Goal: Find contact information: Find contact information

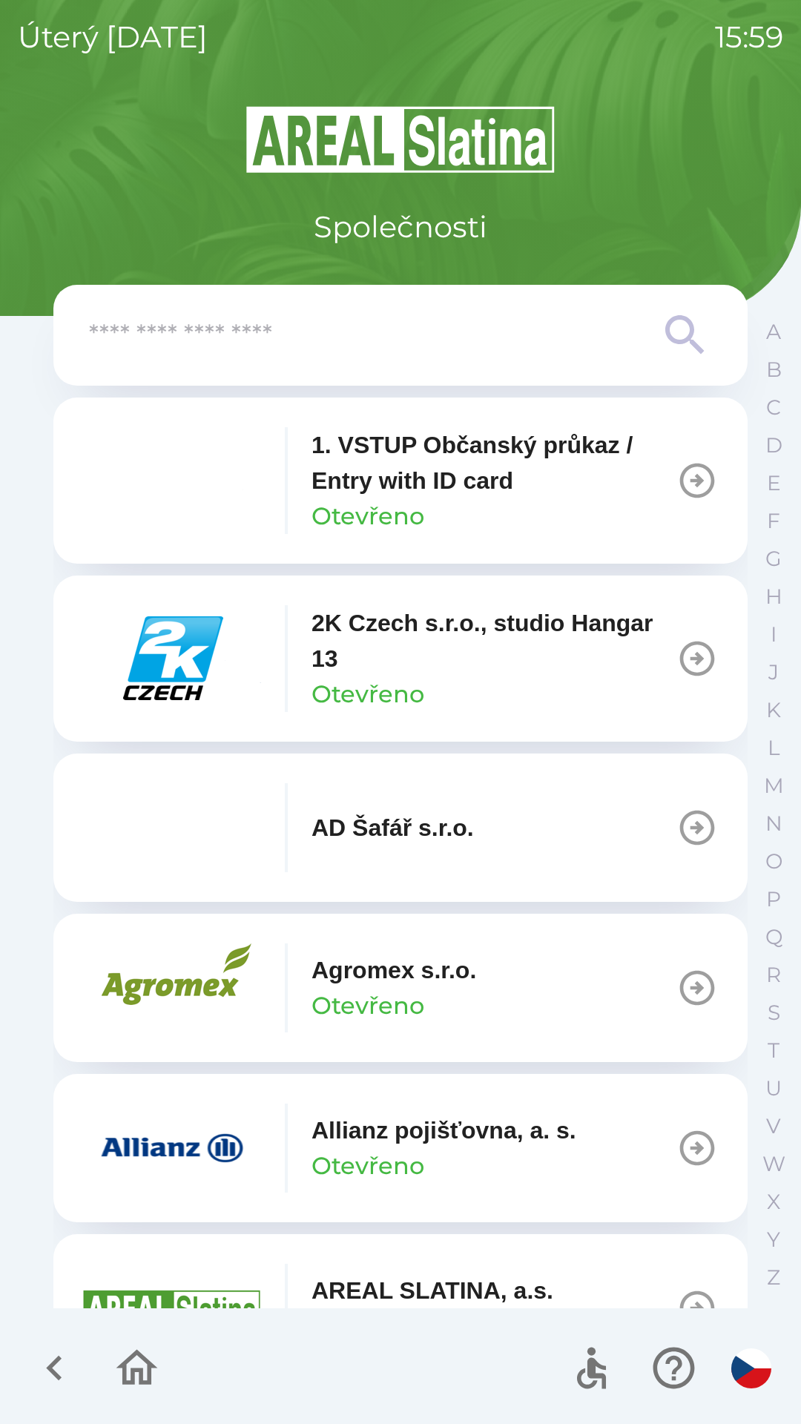
click at [340, 346] on input "text" at bounding box center [370, 335] width 563 height 41
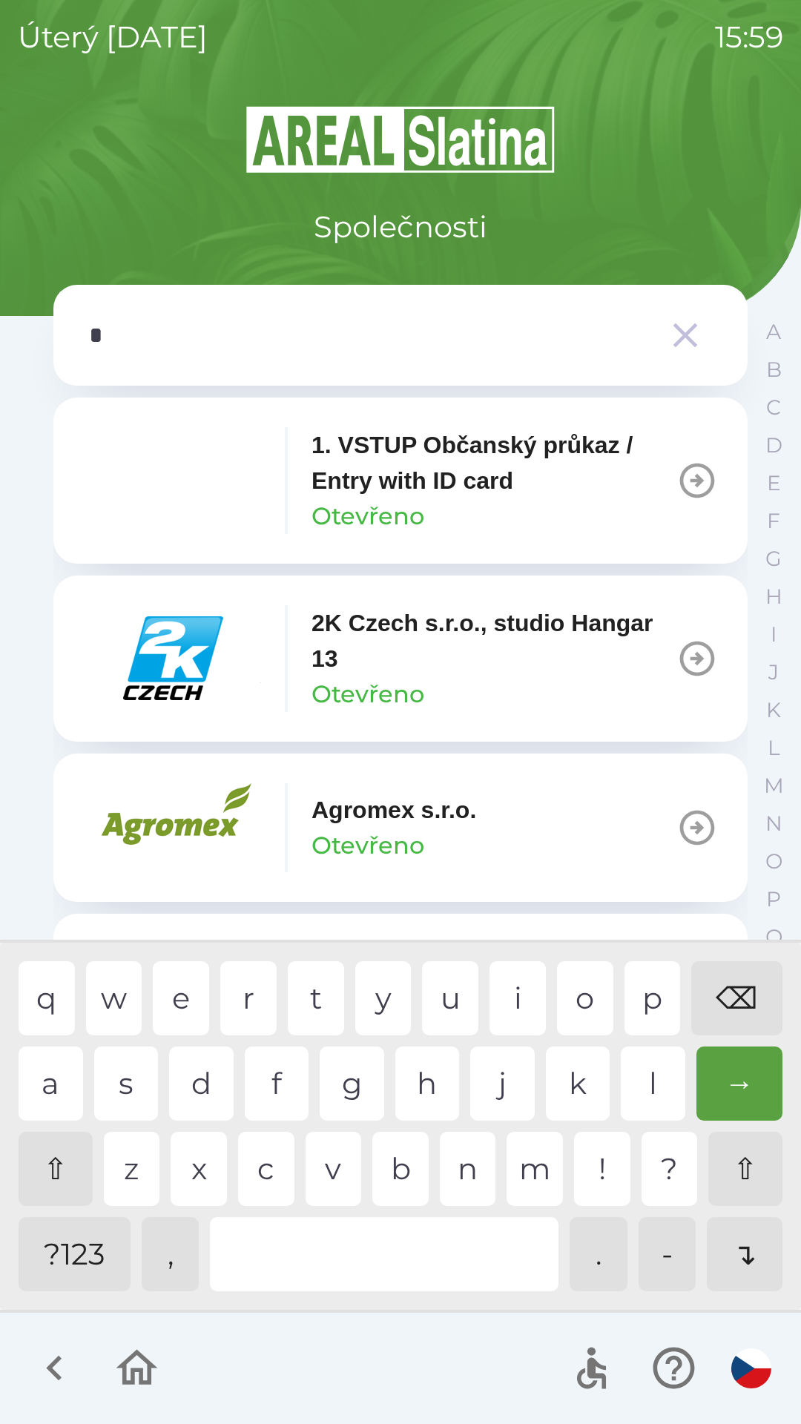
click at [186, 979] on div "e" at bounding box center [181, 998] width 56 height 74
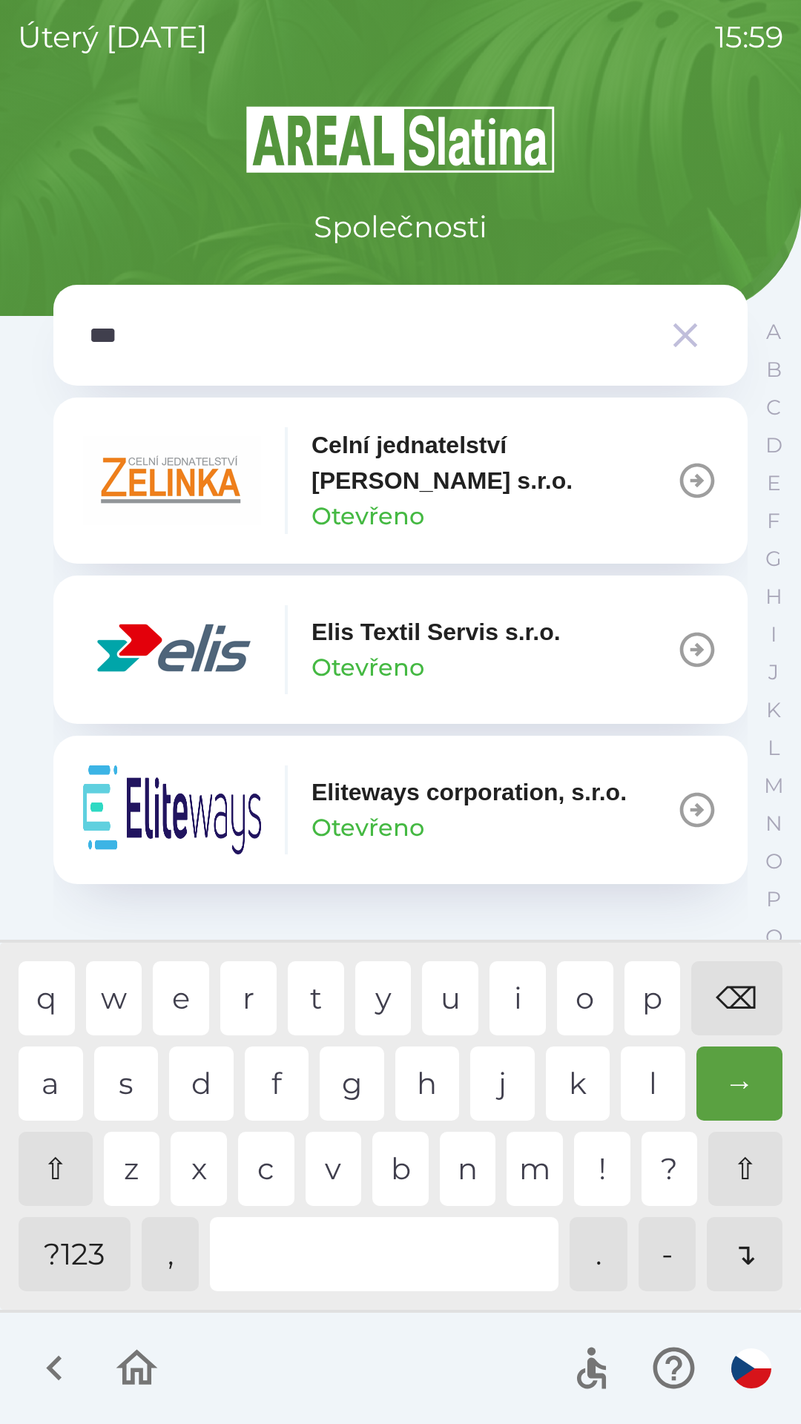
type input "****"
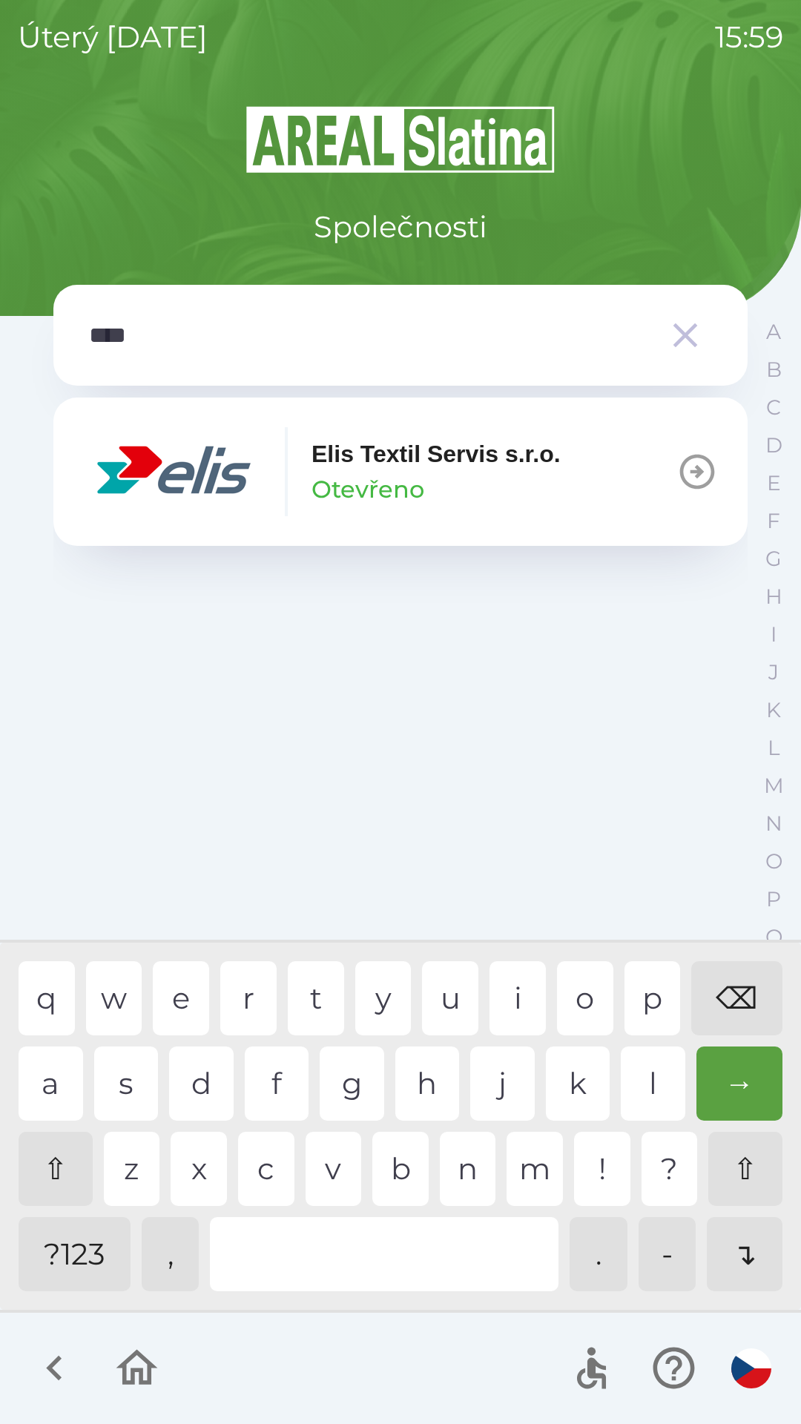
click at [282, 500] on div "Elis Textil Servis s.r.o. Otevřeno" at bounding box center [321, 471] width 477 height 89
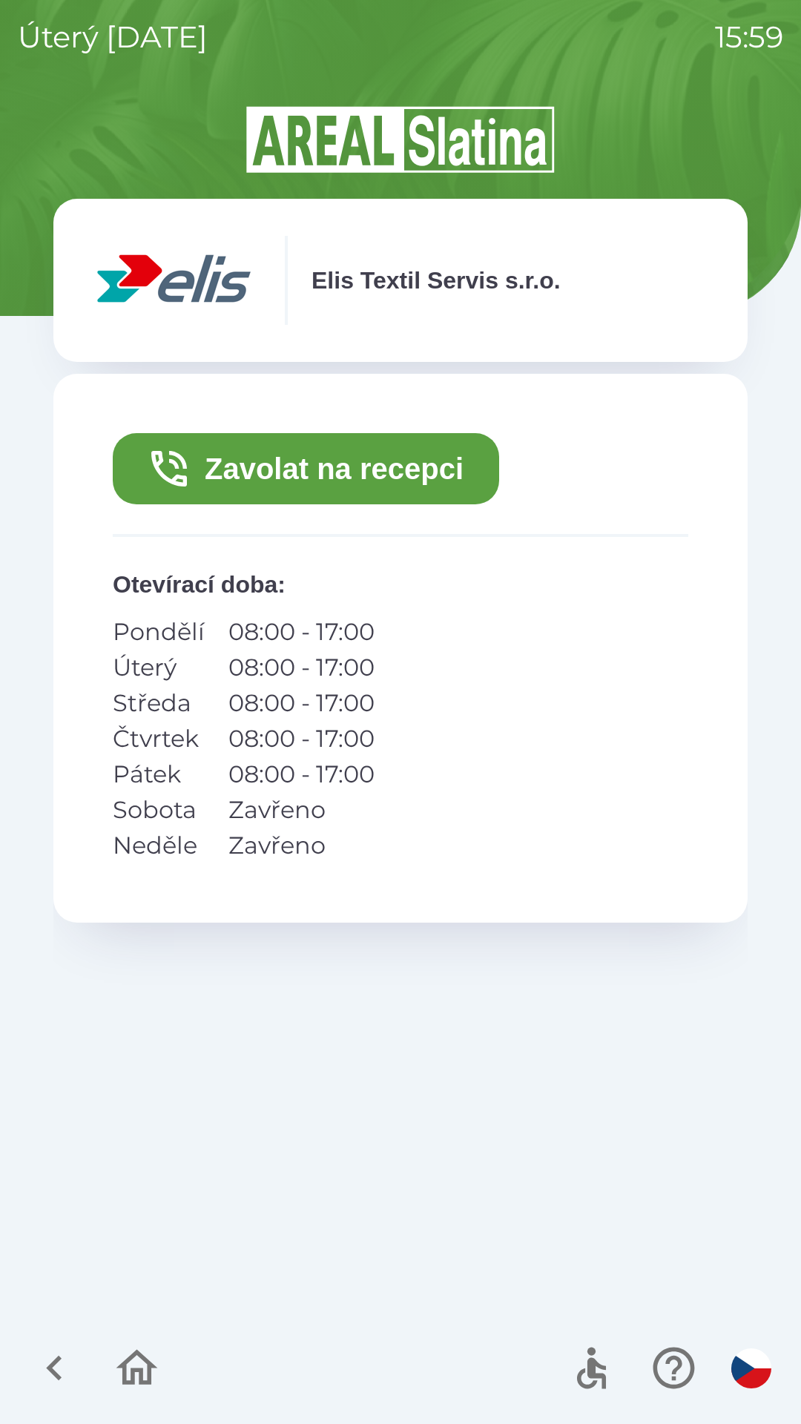
click at [257, 495] on button "Zavolat na recepci" at bounding box center [306, 468] width 386 height 71
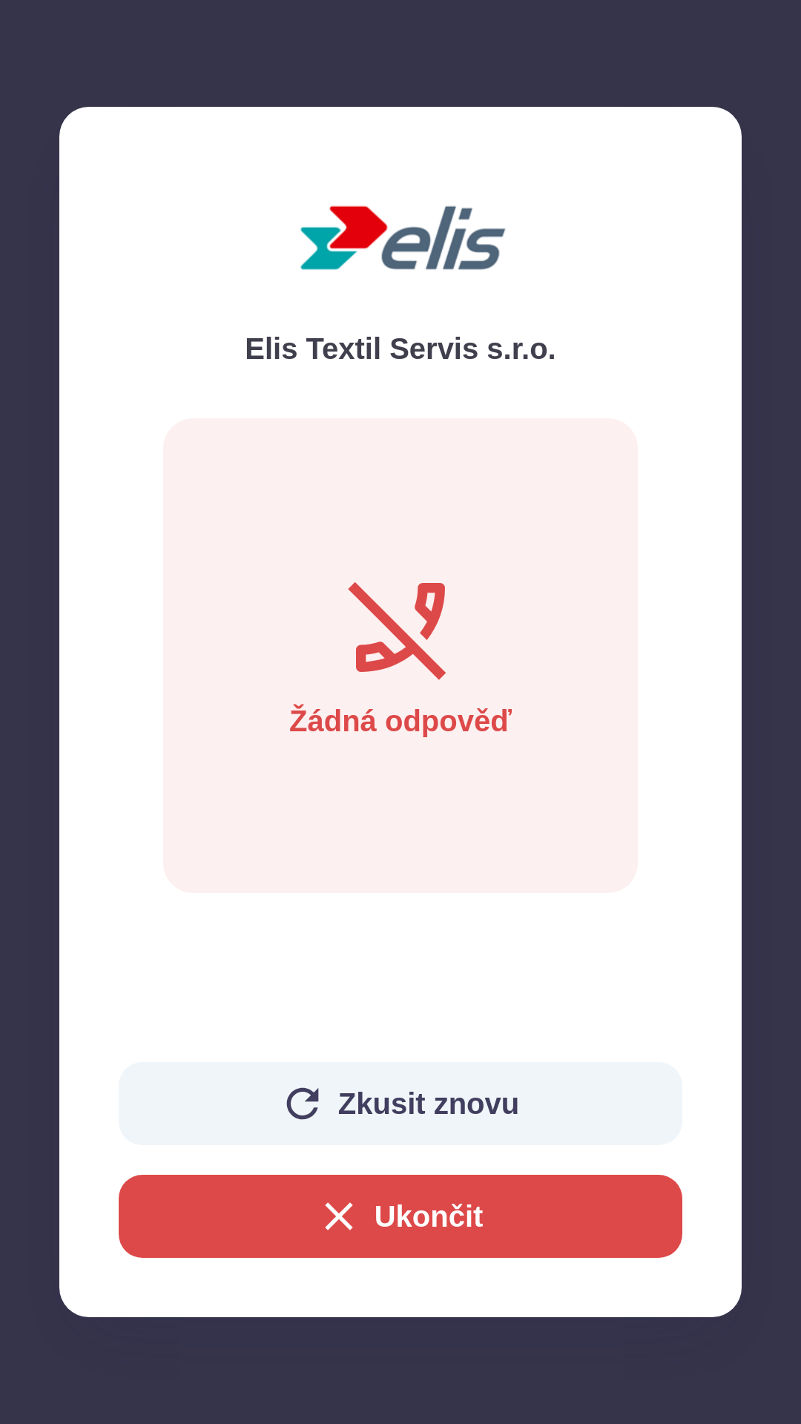
click at [404, 1209] on button "Ukončit" at bounding box center [400, 1215] width 563 height 83
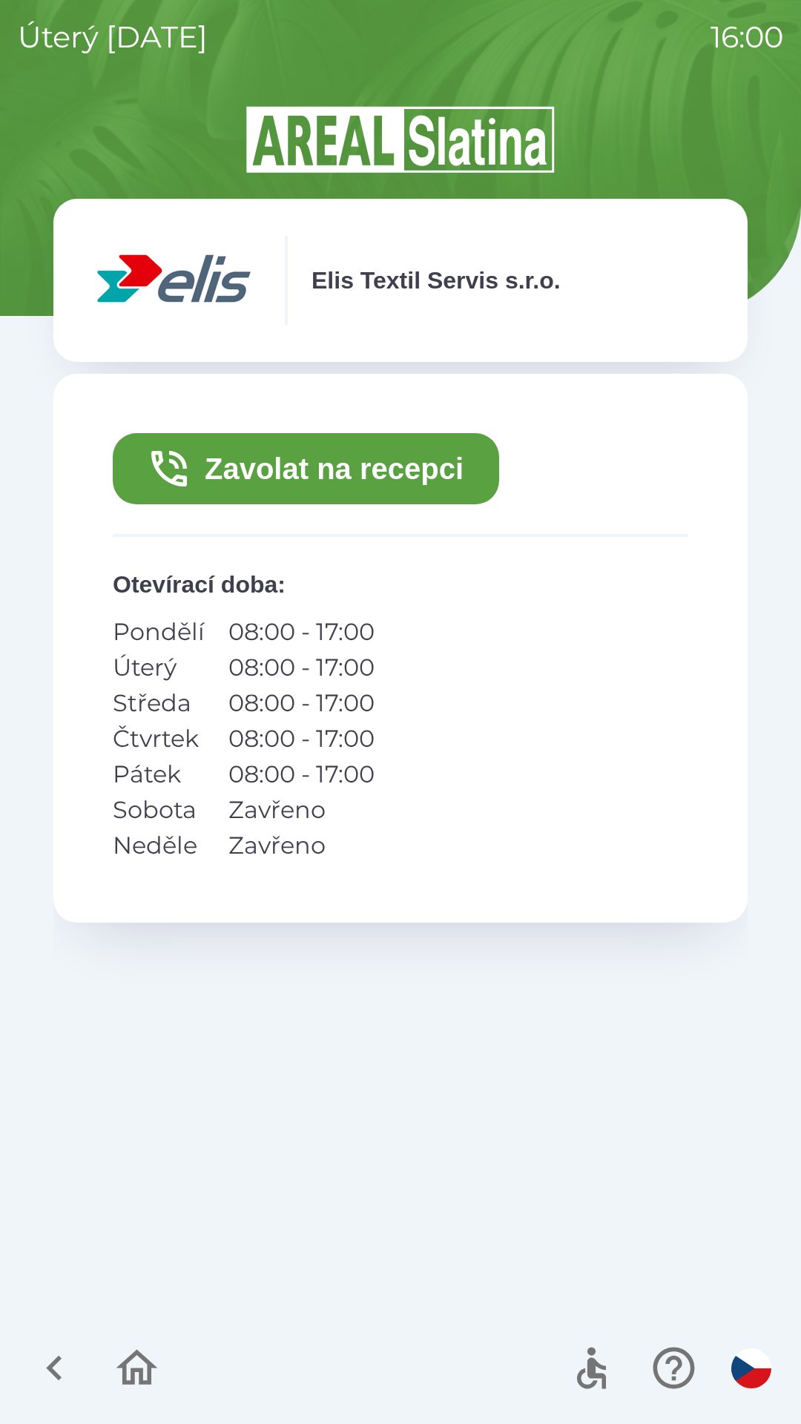
click at [379, 463] on button "Zavolat na recepci" at bounding box center [306, 468] width 386 height 71
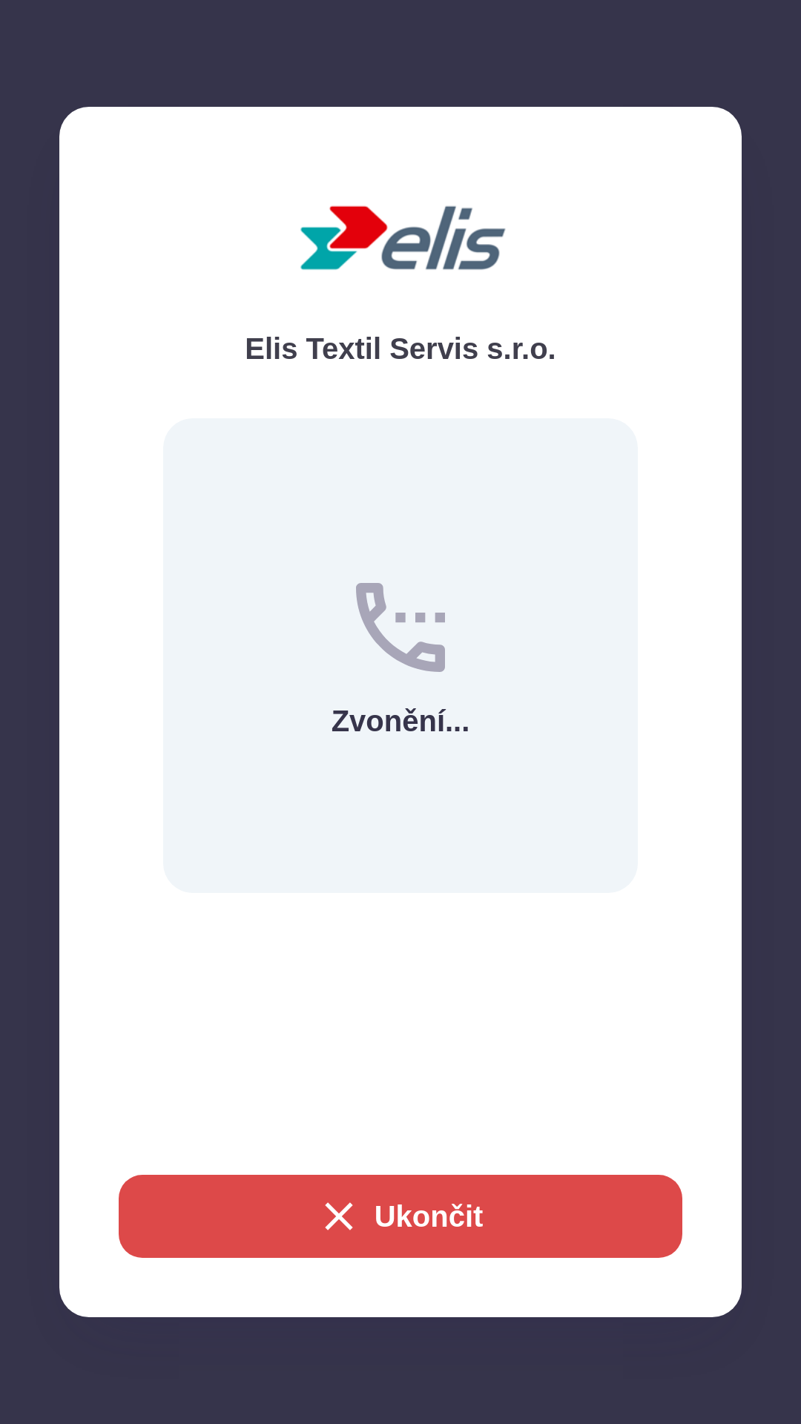
click at [446, 1210] on button "Ukončit" at bounding box center [400, 1215] width 563 height 83
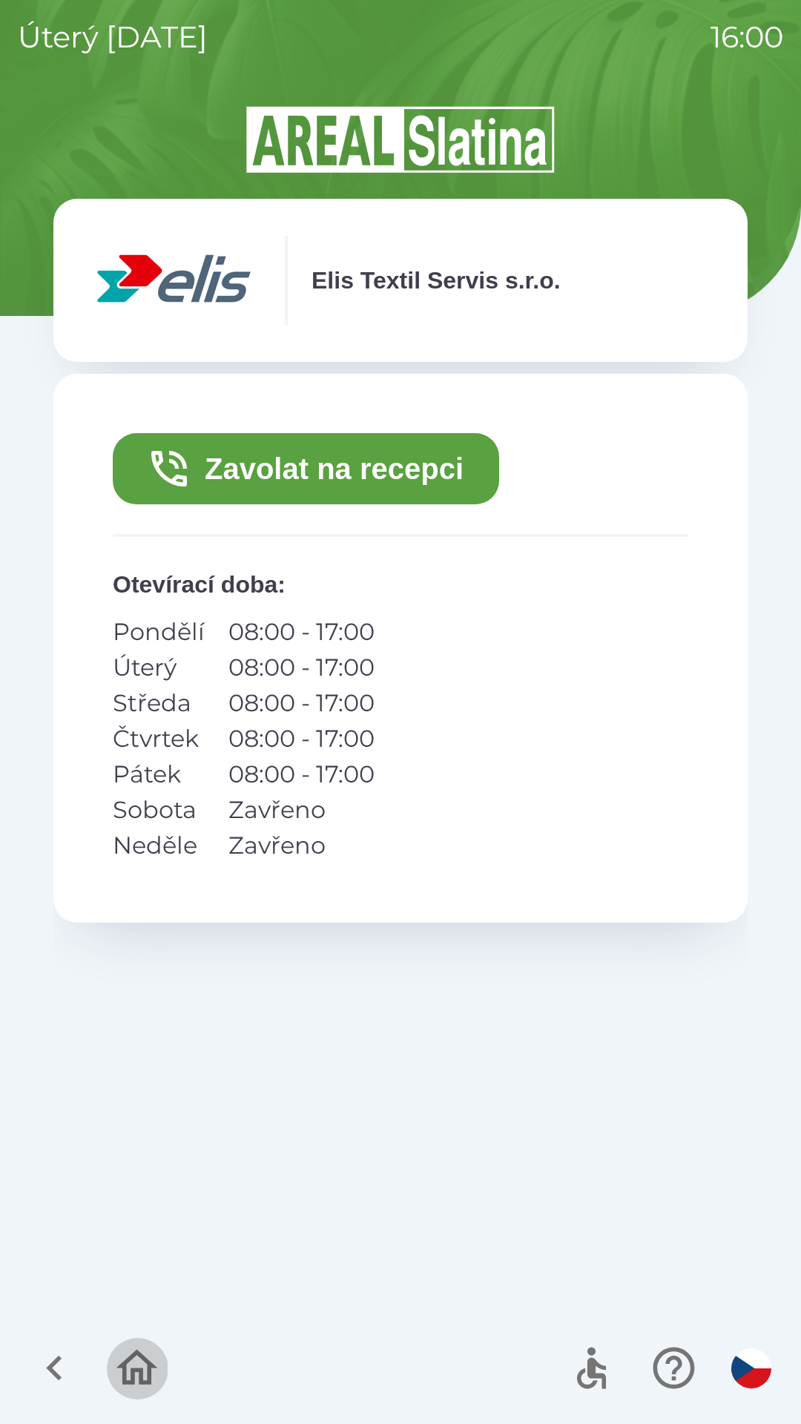
click at [130, 1386] on icon "button" at bounding box center [137, 1368] width 50 height 50
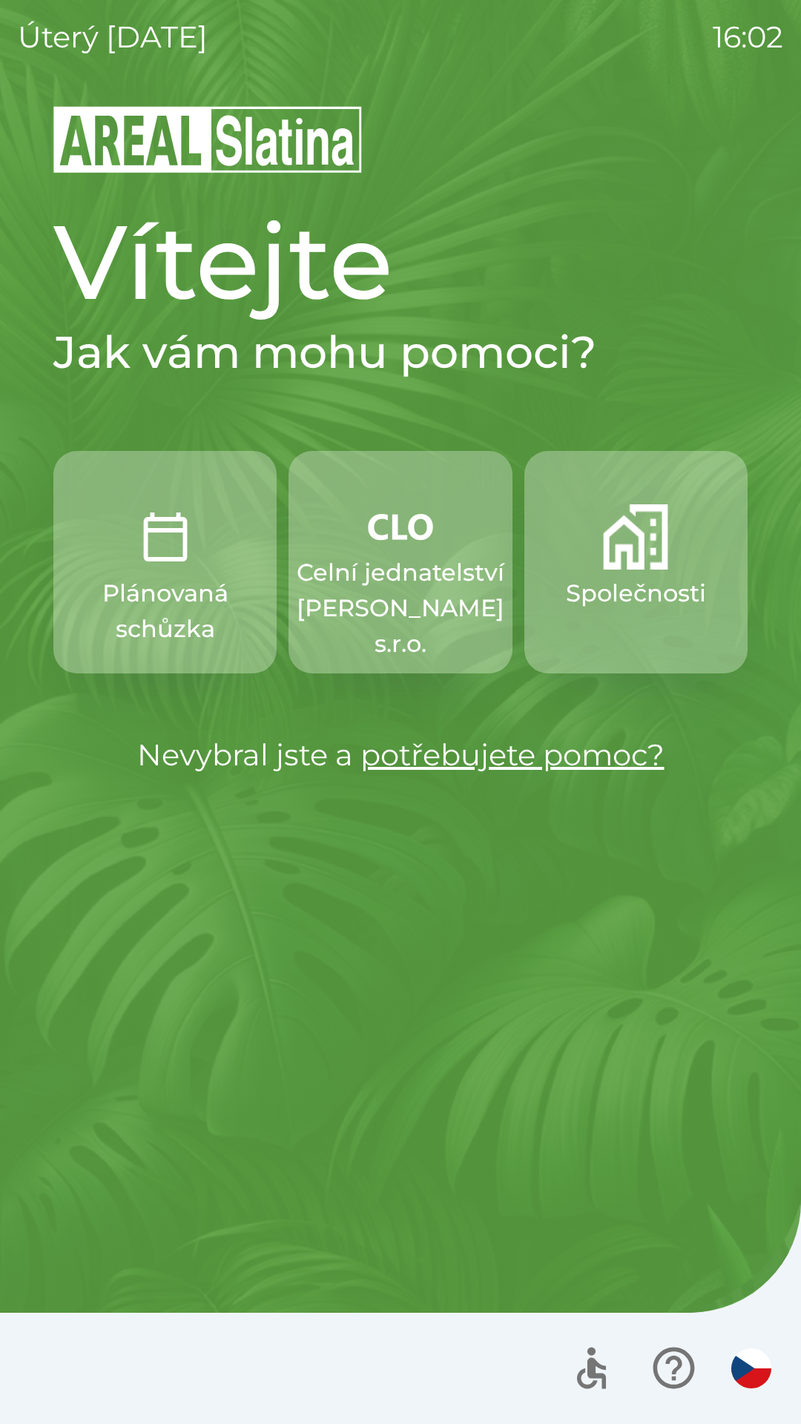
click at [633, 617] on button "Společnosti" at bounding box center [635, 562] width 223 height 222
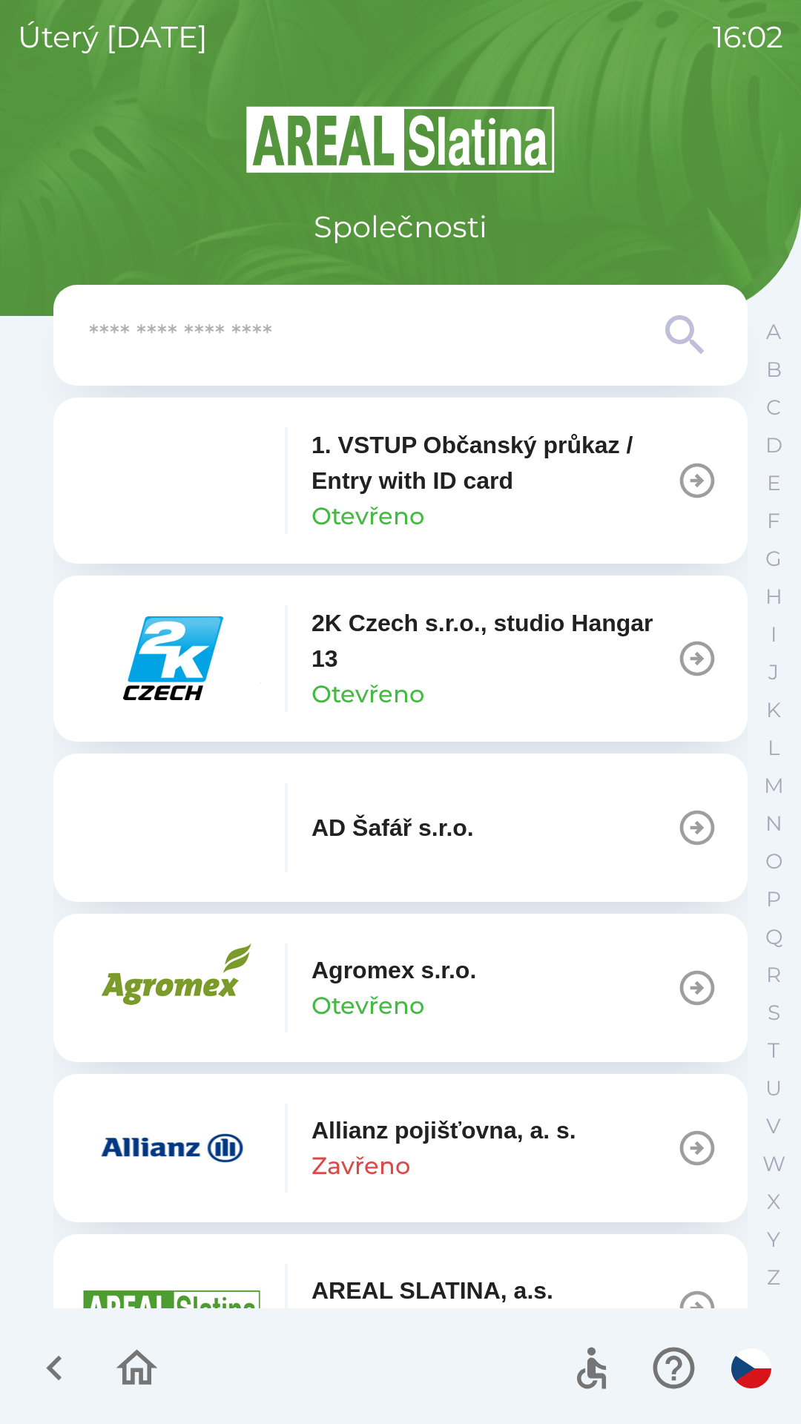
click at [328, 336] on input "text" at bounding box center [370, 335] width 563 height 41
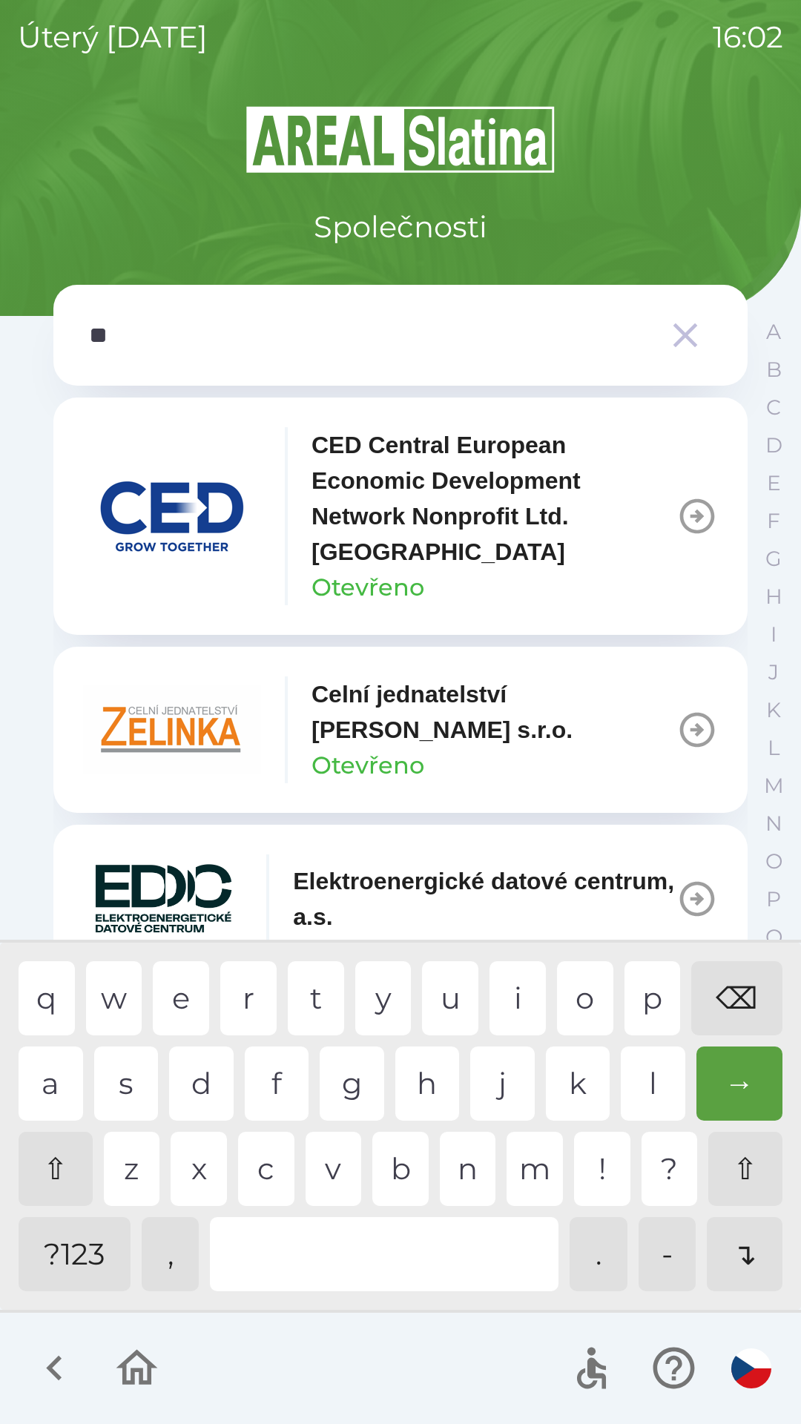
click at [635, 1073] on div "l" at bounding box center [653, 1083] width 65 height 74
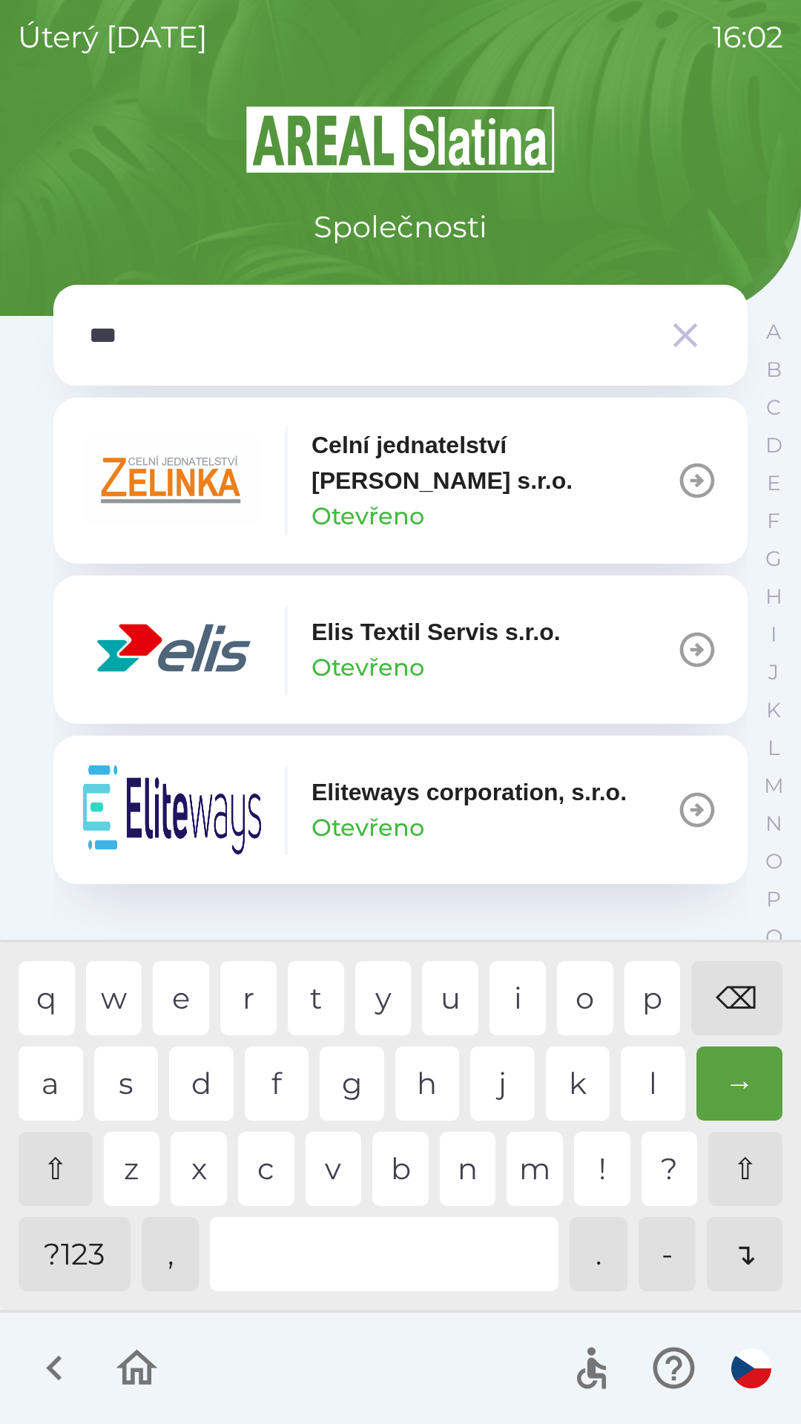
click at [513, 985] on div "i" at bounding box center [517, 998] width 56 height 74
type input "****"
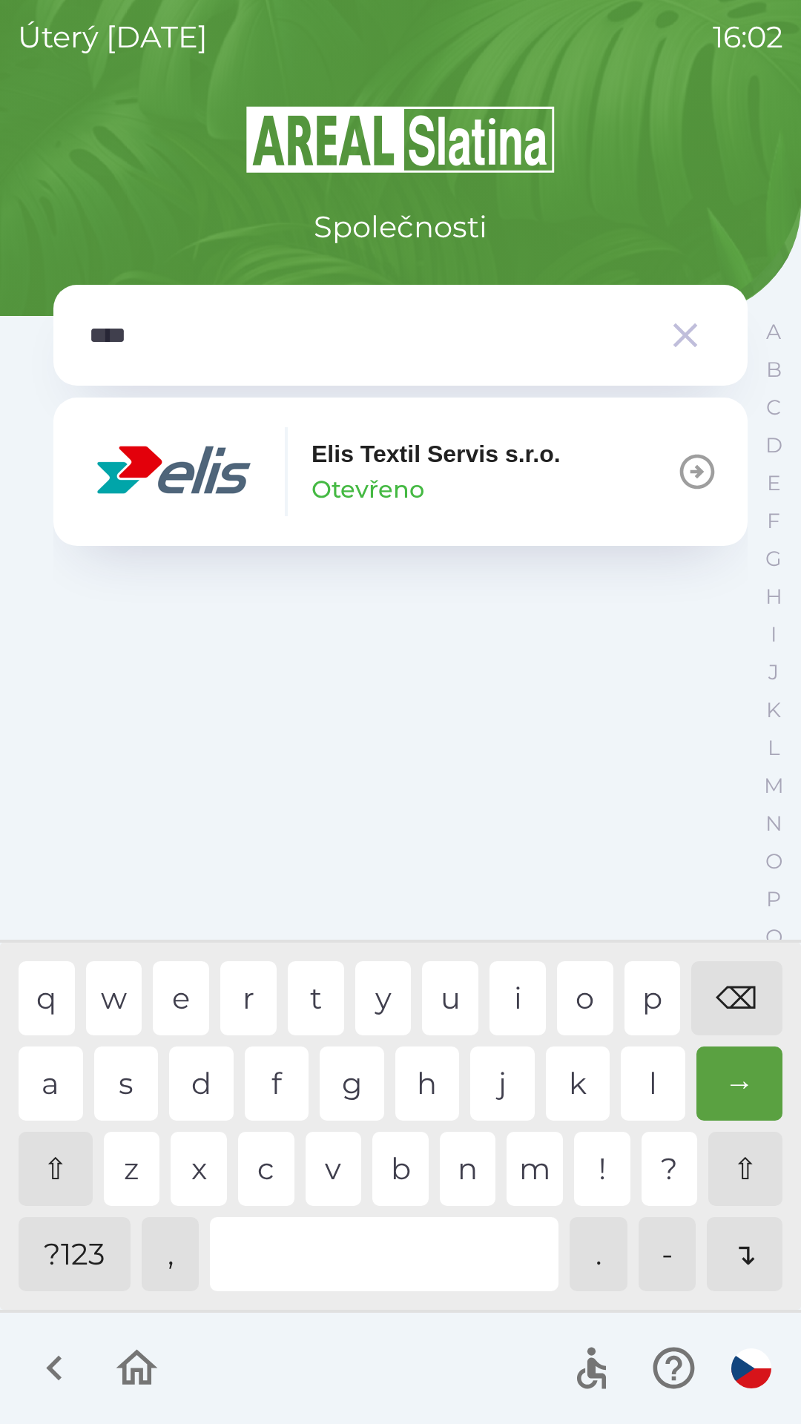
click at [301, 541] on button "Elis Textil Servis s.r.o. Otevřeno" at bounding box center [400, 471] width 694 height 148
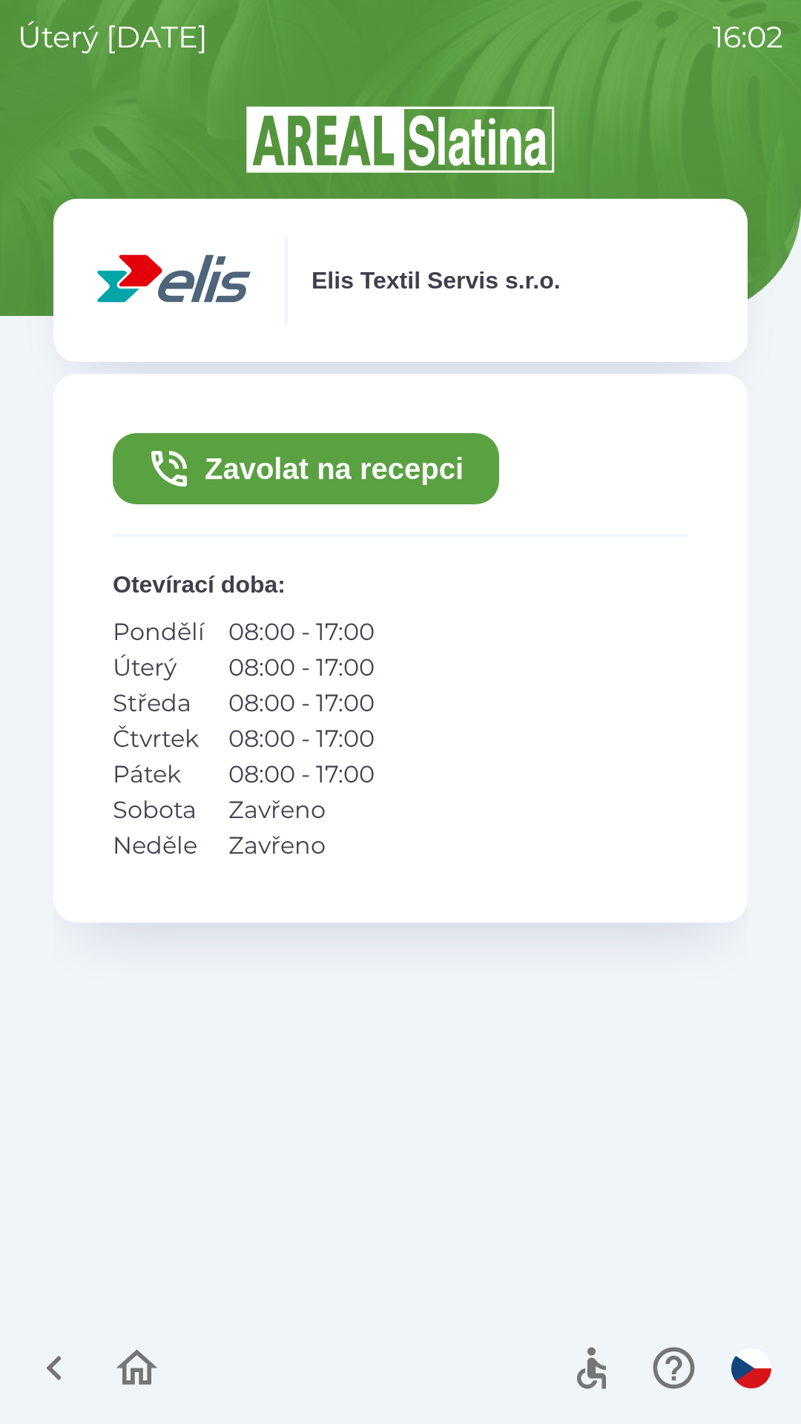
click at [294, 497] on button "Zavolat na recepci" at bounding box center [306, 468] width 386 height 71
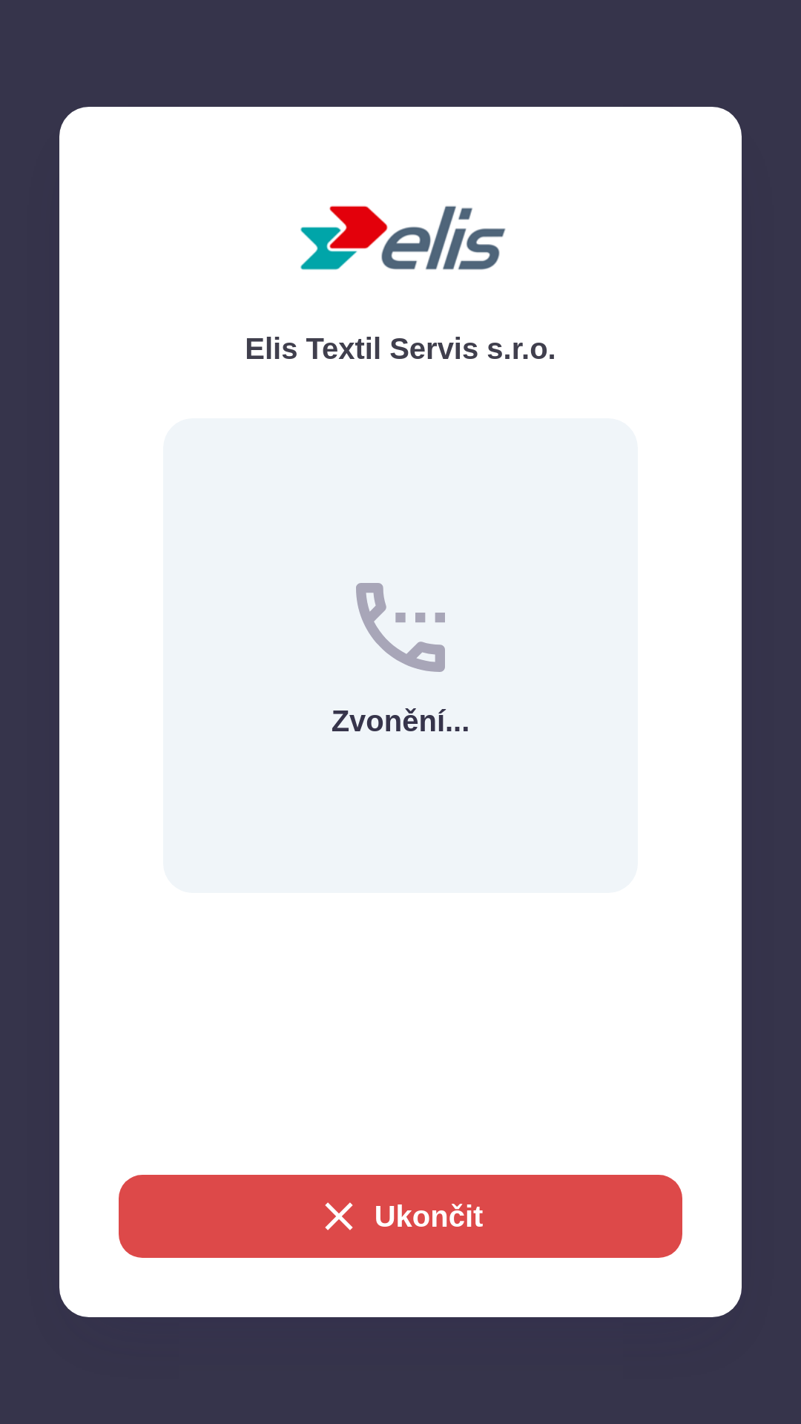
click at [371, 1220] on button "Ukončit" at bounding box center [400, 1215] width 563 height 83
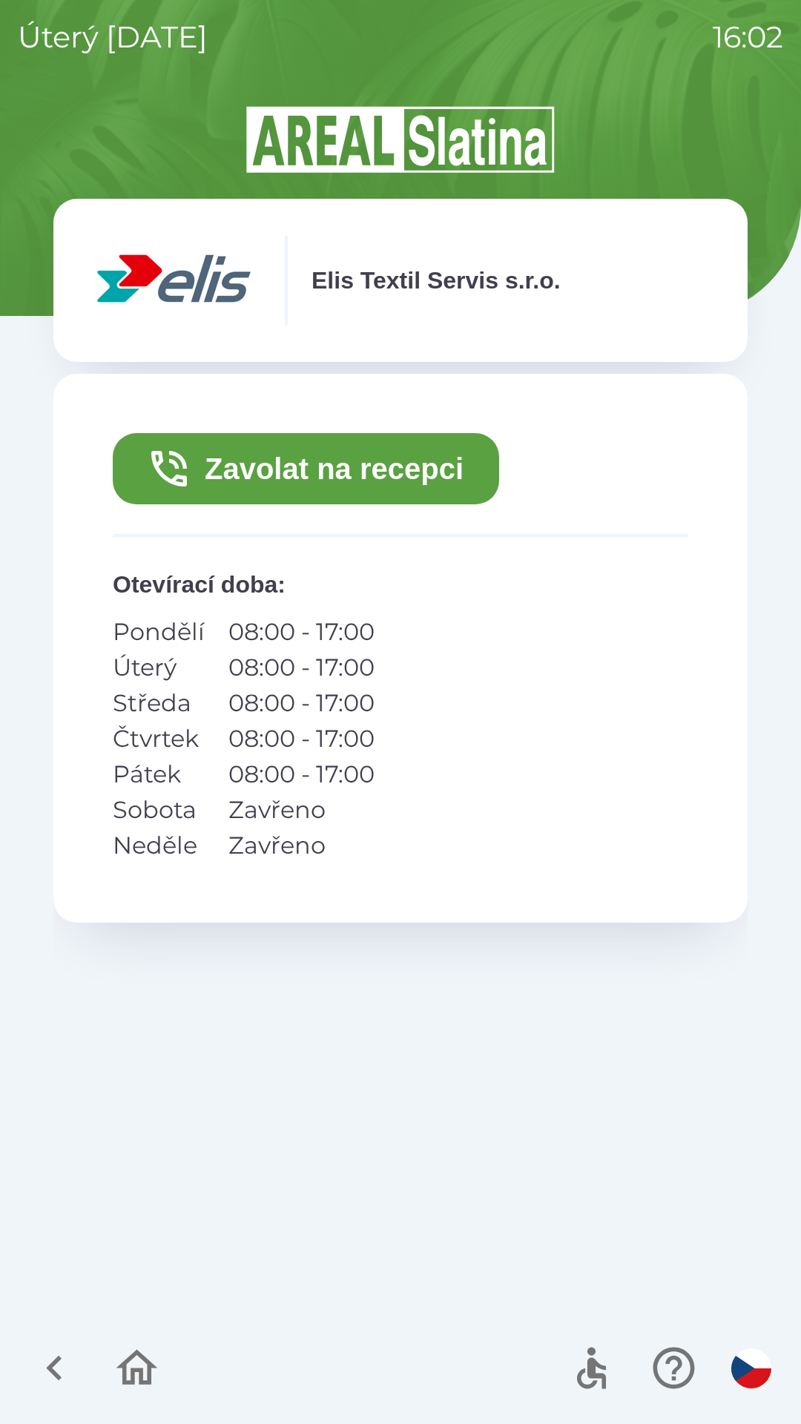
click at [117, 1361] on icon "button" at bounding box center [137, 1368] width 50 height 50
